Goal: Find specific page/section: Find specific page/section

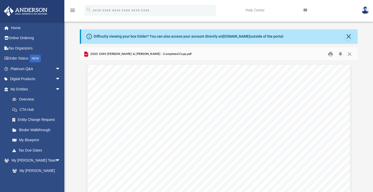
scroll to position [113, 274]
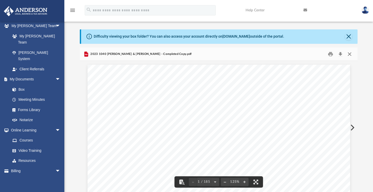
click at [350, 55] on button "Close" at bounding box center [349, 54] width 9 height 8
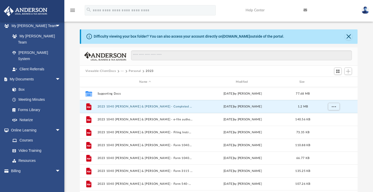
click at [134, 71] on button "Personal" at bounding box center [135, 71] width 12 height 5
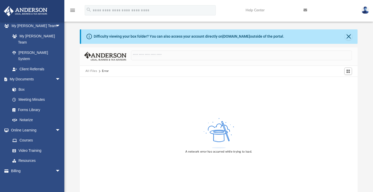
click at [90, 72] on button "All Files" at bounding box center [91, 71] width 12 height 5
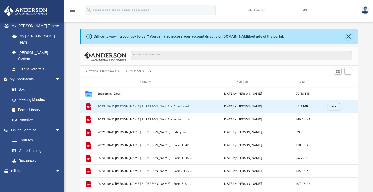
click at [112, 71] on button "Viewable-ClientDocs" at bounding box center [100, 71] width 30 height 5
click at [24, 84] on link "Box" at bounding box center [37, 89] width 61 height 10
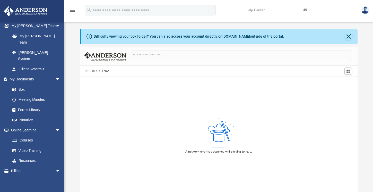
click at [93, 70] on button "All Files" at bounding box center [91, 71] width 12 height 5
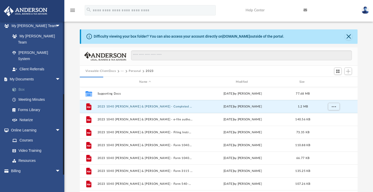
click at [20, 84] on link "Box" at bounding box center [37, 89] width 61 height 10
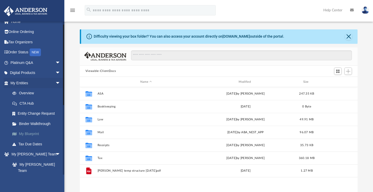
scroll to position [6, 0]
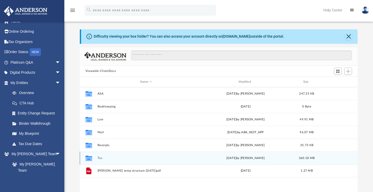
click at [99, 159] on button "Tax" at bounding box center [145, 157] width 97 height 3
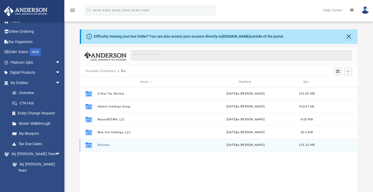
click at [106, 145] on button "Personal" at bounding box center [145, 144] width 97 height 3
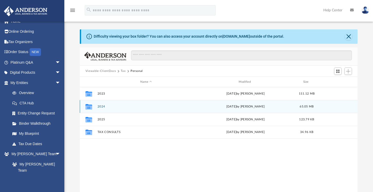
click at [102, 107] on button "2024" at bounding box center [145, 106] width 97 height 3
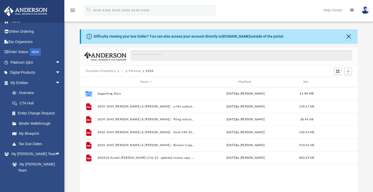
click at [132, 71] on button "Personal" at bounding box center [135, 71] width 12 height 5
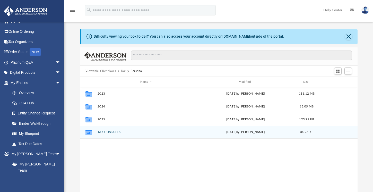
click at [111, 131] on button "TAX CONSULTS" at bounding box center [145, 132] width 97 height 3
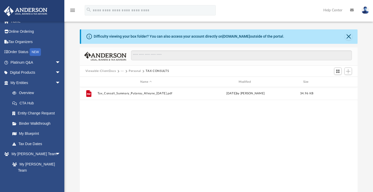
click at [133, 71] on button "Personal" at bounding box center [135, 71] width 12 height 5
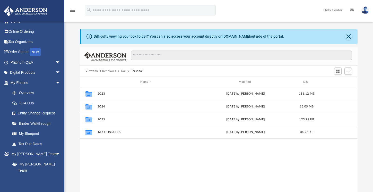
click at [124, 71] on button "Tax" at bounding box center [123, 71] width 5 height 5
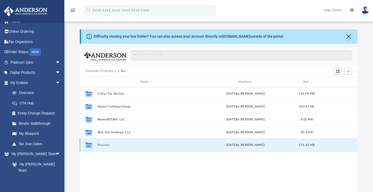
click at [108, 146] on button "Personal" at bounding box center [145, 144] width 97 height 3
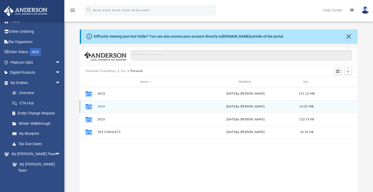
click at [105, 107] on button "2024" at bounding box center [145, 106] width 97 height 3
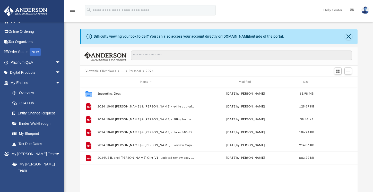
click at [131, 71] on button "Personal" at bounding box center [135, 71] width 12 height 5
